Goal: Task Accomplishment & Management: Use online tool/utility

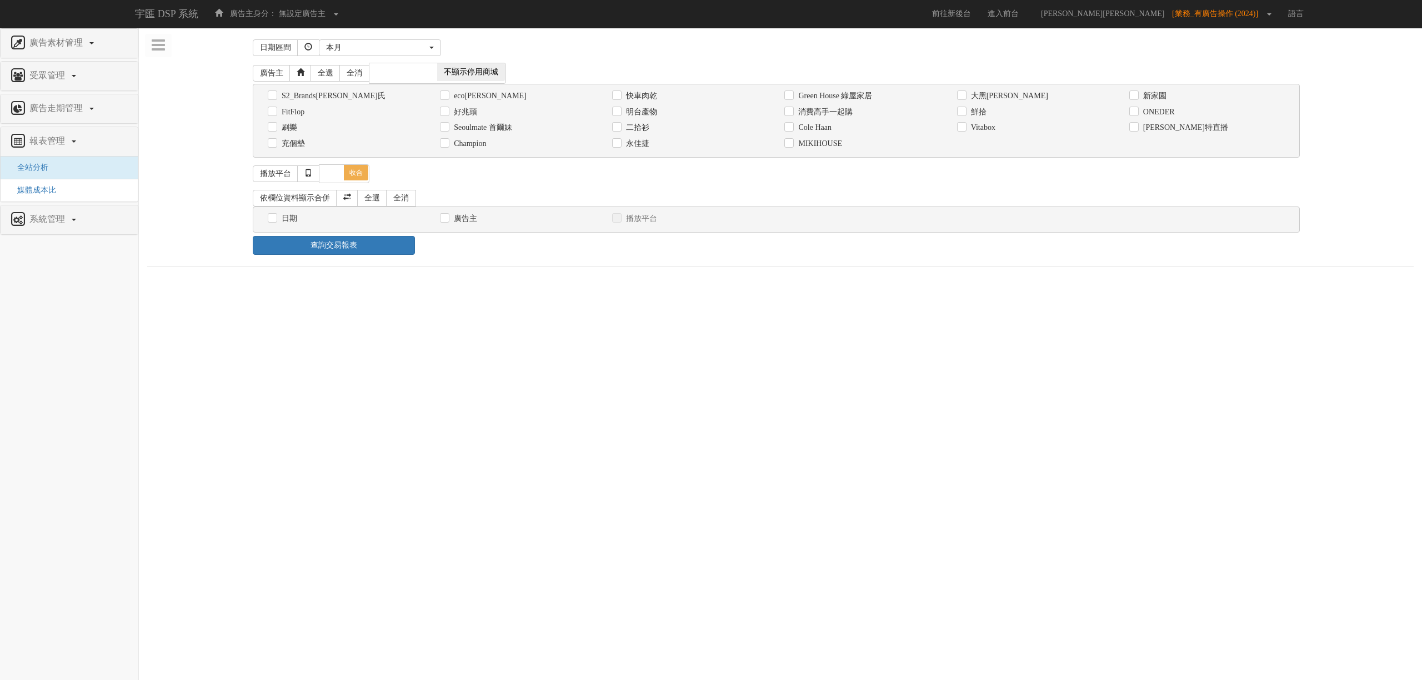
click at [822, 111] on label "消費高手一起購" at bounding box center [823, 112] width 57 height 11
click at [791, 111] on input "消費高手一起購" at bounding box center [787, 111] width 7 height 7
checkbox input "true"
click at [298, 220] on div "日期" at bounding box center [345, 219] width 155 height 12
click at [293, 220] on label "日期" at bounding box center [288, 218] width 18 height 11
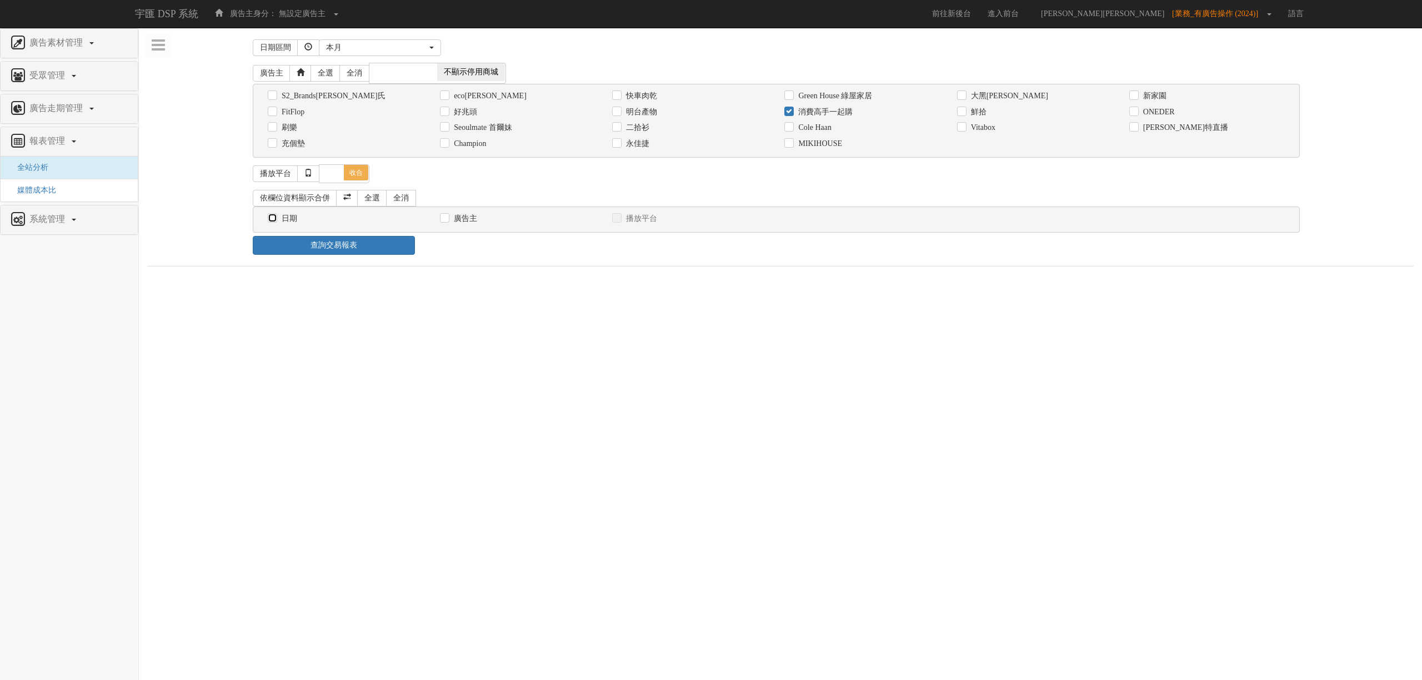
click at [275, 220] on input "日期" at bounding box center [271, 218] width 7 height 7
checkbox input "true"
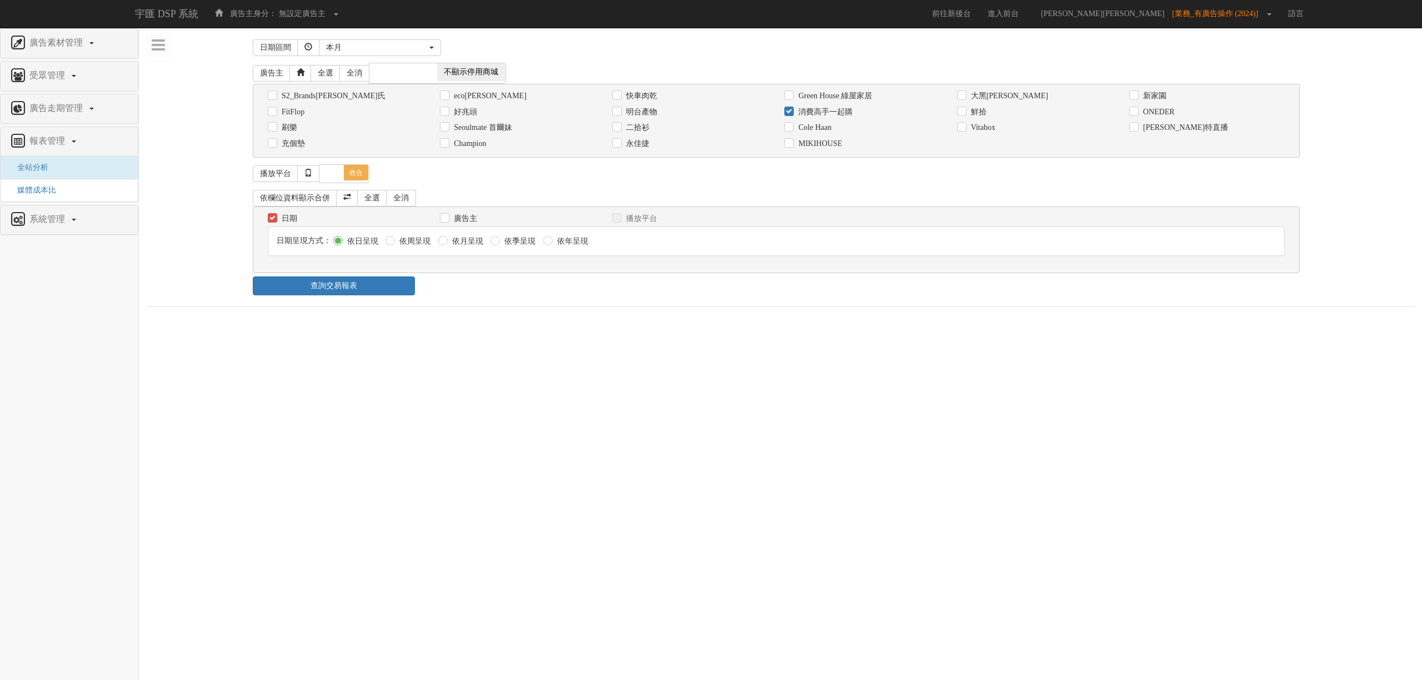
click at [393, 273] on div "日期 廣告主 播放平台 日期呈現方式： 依日呈現 依周呈現 依月呈現" at bounding box center [776, 240] width 1047 height 67
click at [398, 289] on link "查詢交易報表" at bounding box center [334, 286] width 162 height 19
click at [511, 293] on div "查詢交易報表" at bounding box center [780, 286] width 1072 height 19
